Goal: Find contact information: Find contact information

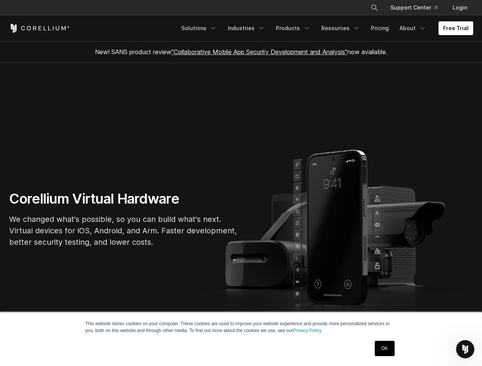
click at [241, 183] on section "Corellium Virtual Hardware We changed what's possible, so you can build what's …" at bounding box center [241, 222] width 482 height 318
click at [374, 8] on icon "Search" at bounding box center [374, 8] width 6 height 6
click at [374, 8] on div "×" at bounding box center [375, 6] width 8 height 11
click at [465, 349] on icon "Open Intercom Messenger" at bounding box center [465, 349] width 13 height 13
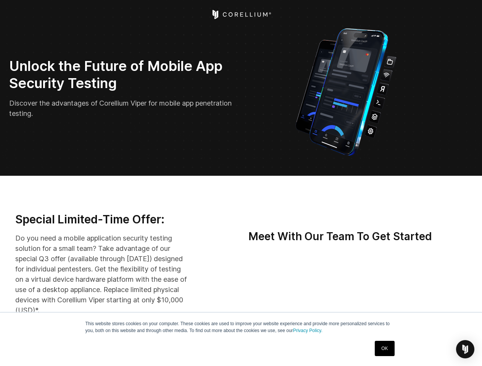
click at [465, 349] on img "Open Intercom Messenger" at bounding box center [464, 349] width 9 height 9
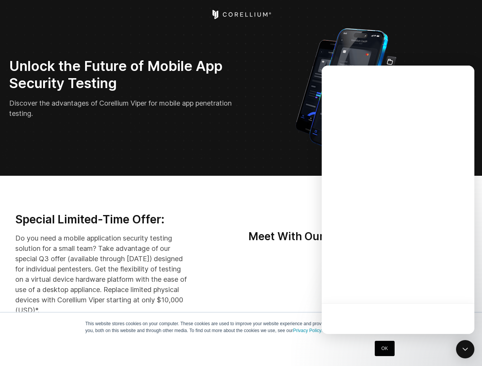
click at [407, 288] on div at bounding box center [397, 200] width 153 height 268
click at [442, 288] on div at bounding box center [397, 200] width 153 height 268
